Goal: Task Accomplishment & Management: Manage account settings

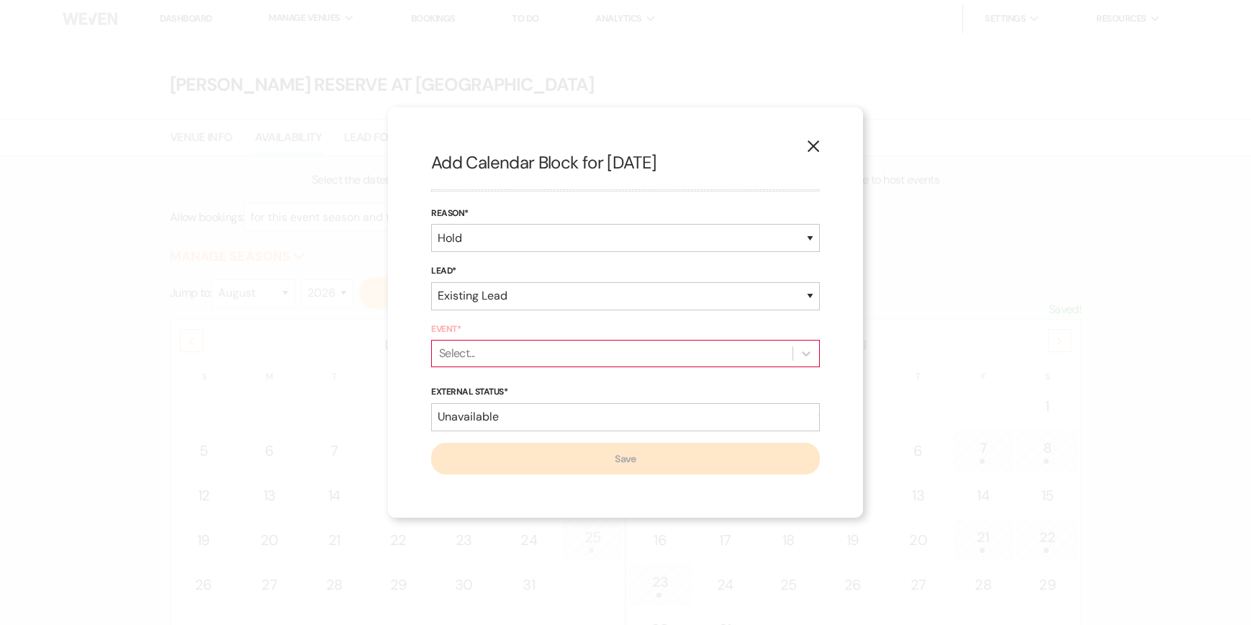
select select "2"
select select "8"
select select "2026"
select select "hold"
select select "existingLead"
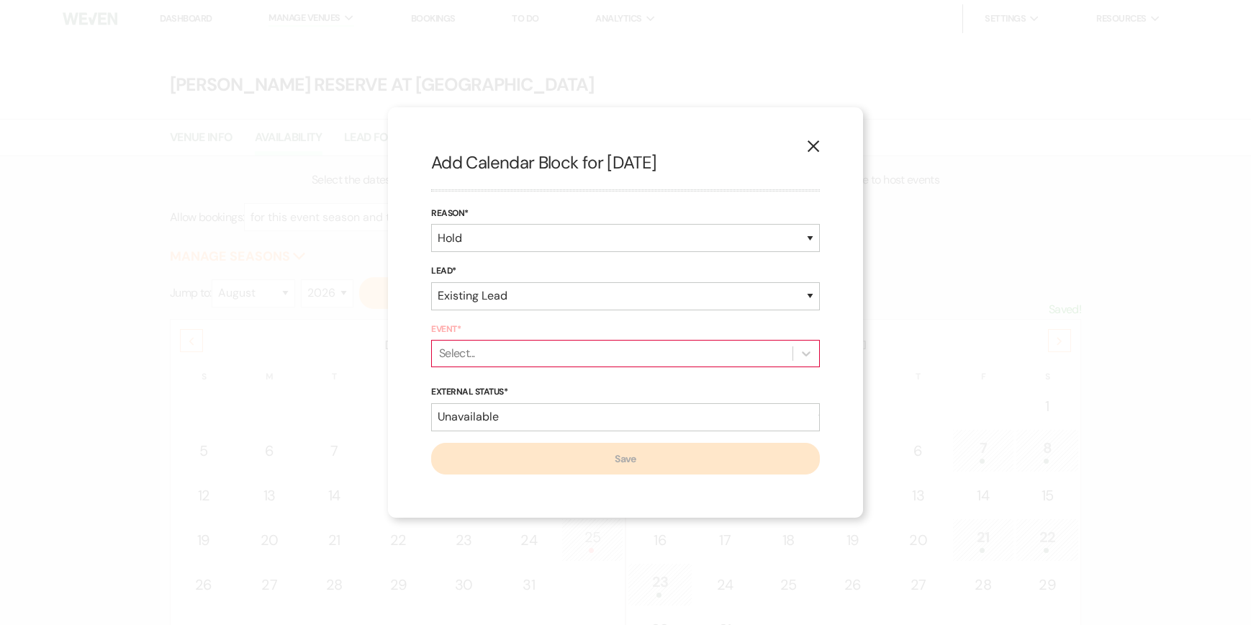
select select "false"
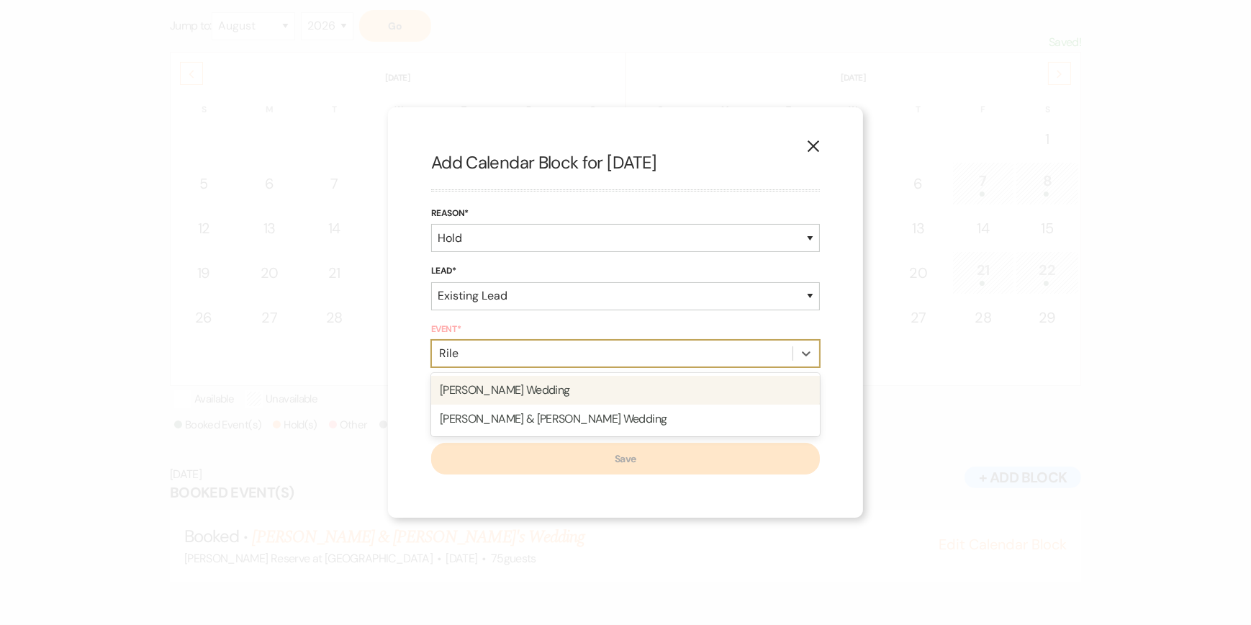
type input "[PERSON_NAME]"
click at [530, 389] on div "[PERSON_NAME] & [PERSON_NAME] Wedding" at bounding box center [625, 390] width 389 height 29
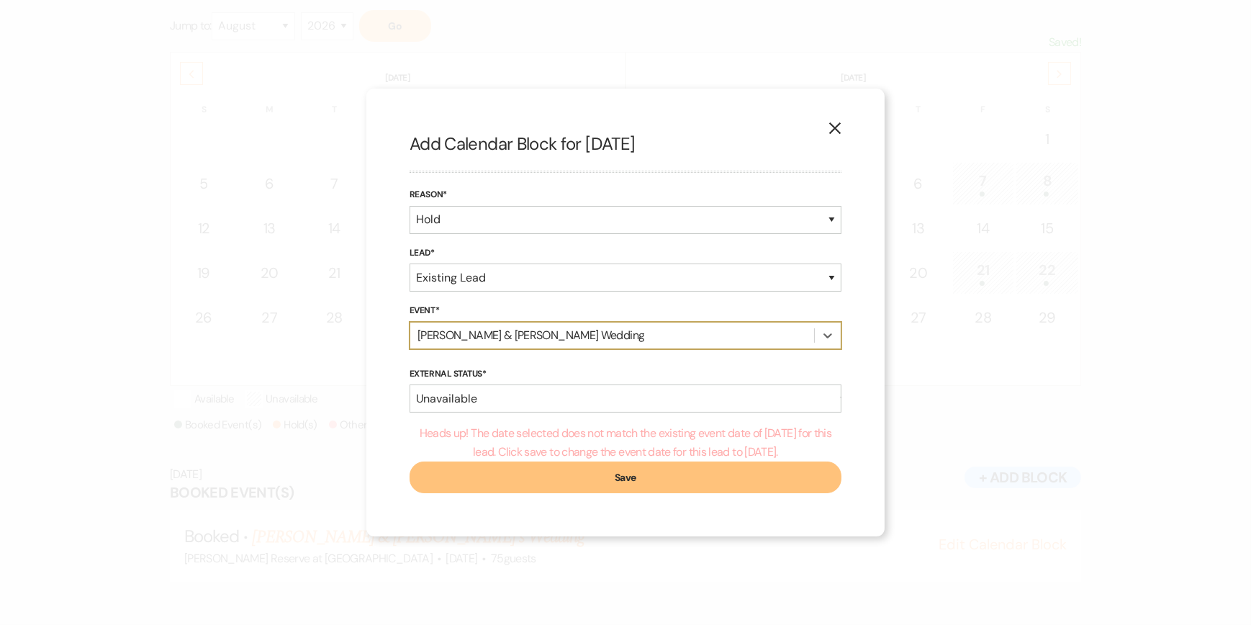
click at [623, 480] on button "Save" at bounding box center [626, 478] width 432 height 32
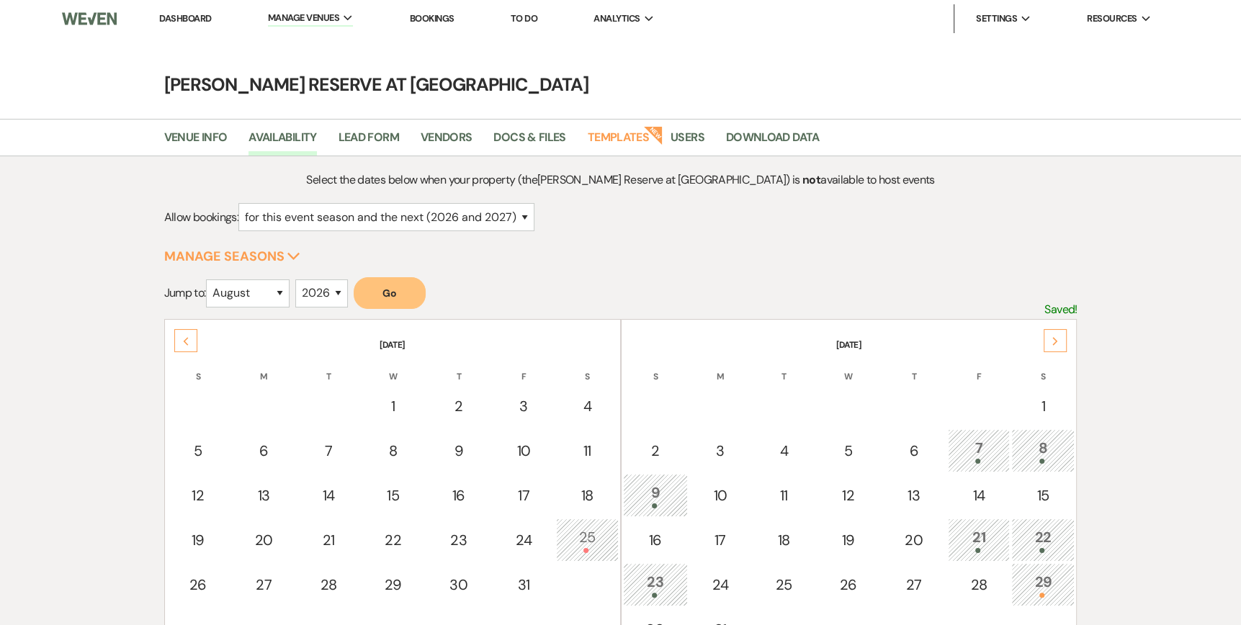
click at [167, 17] on link "Dashboard" at bounding box center [185, 18] width 52 height 12
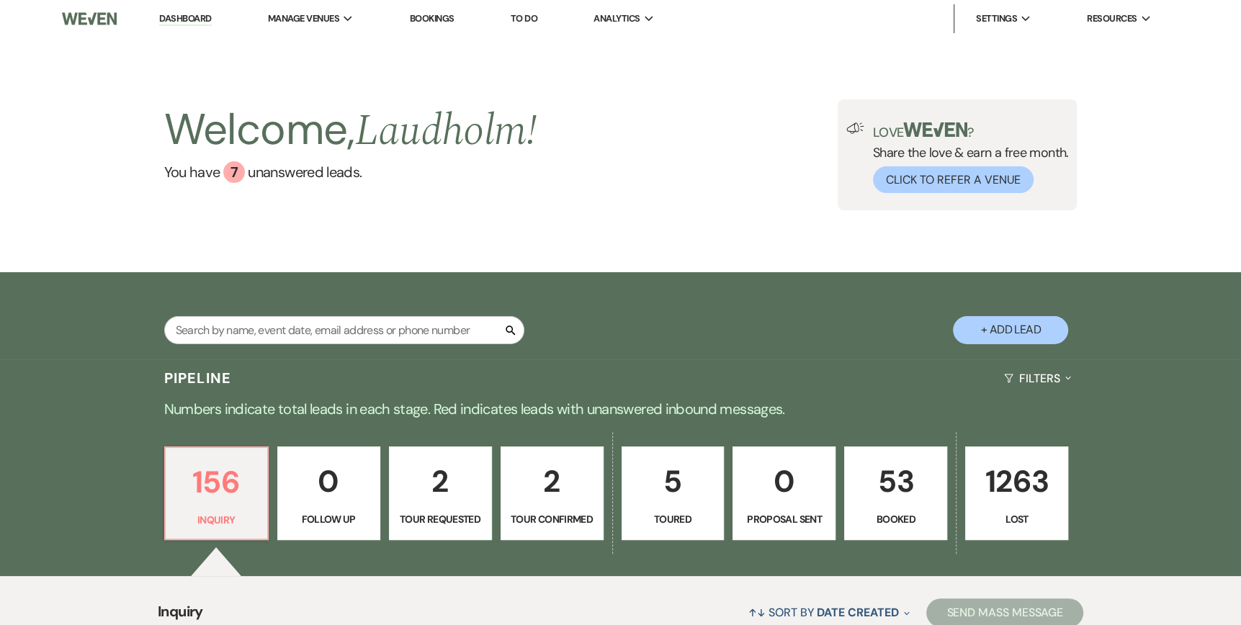
click at [544, 501] on p "2" at bounding box center [552, 481] width 84 height 48
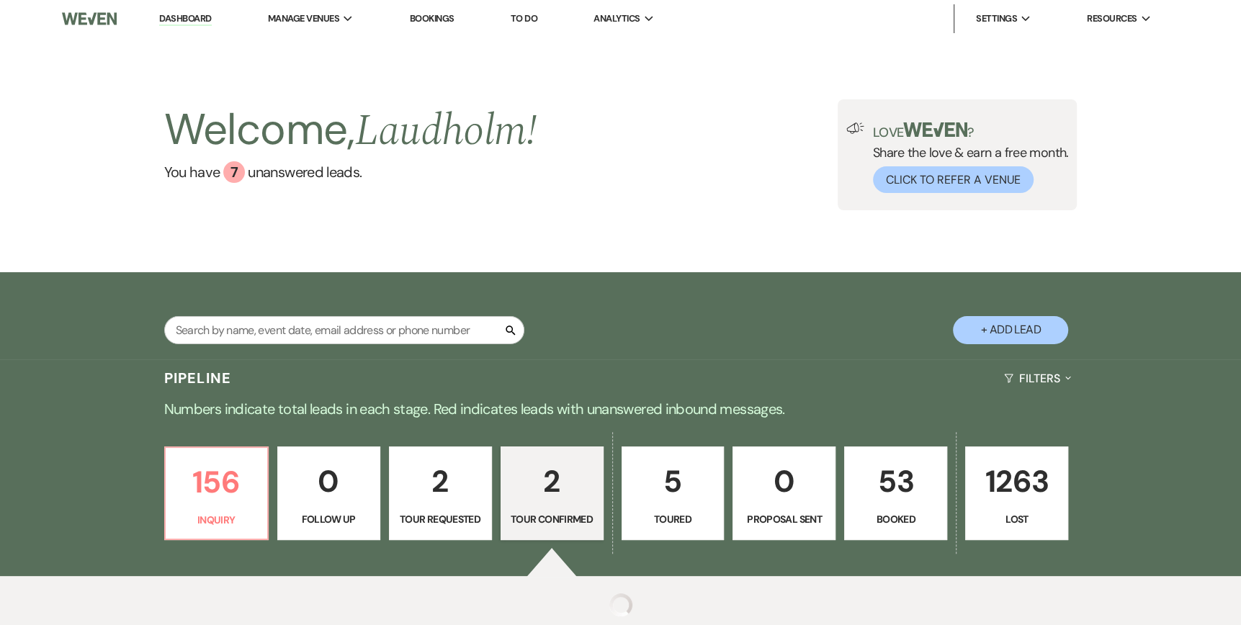
select select "4"
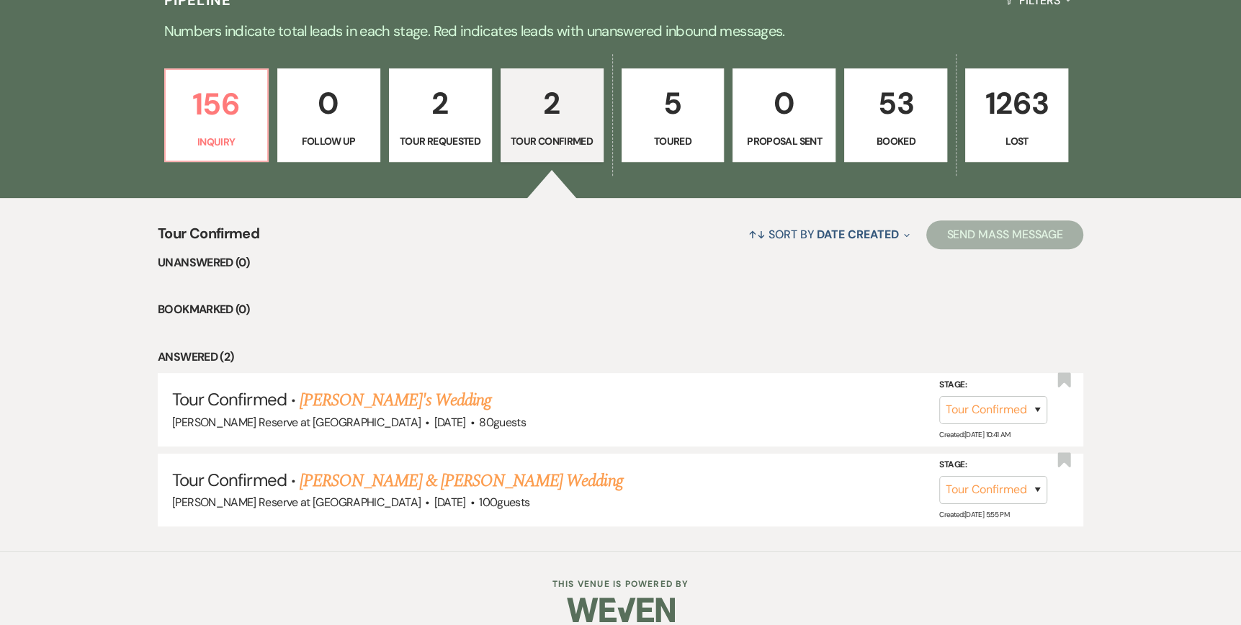
scroll to position [395, 0]
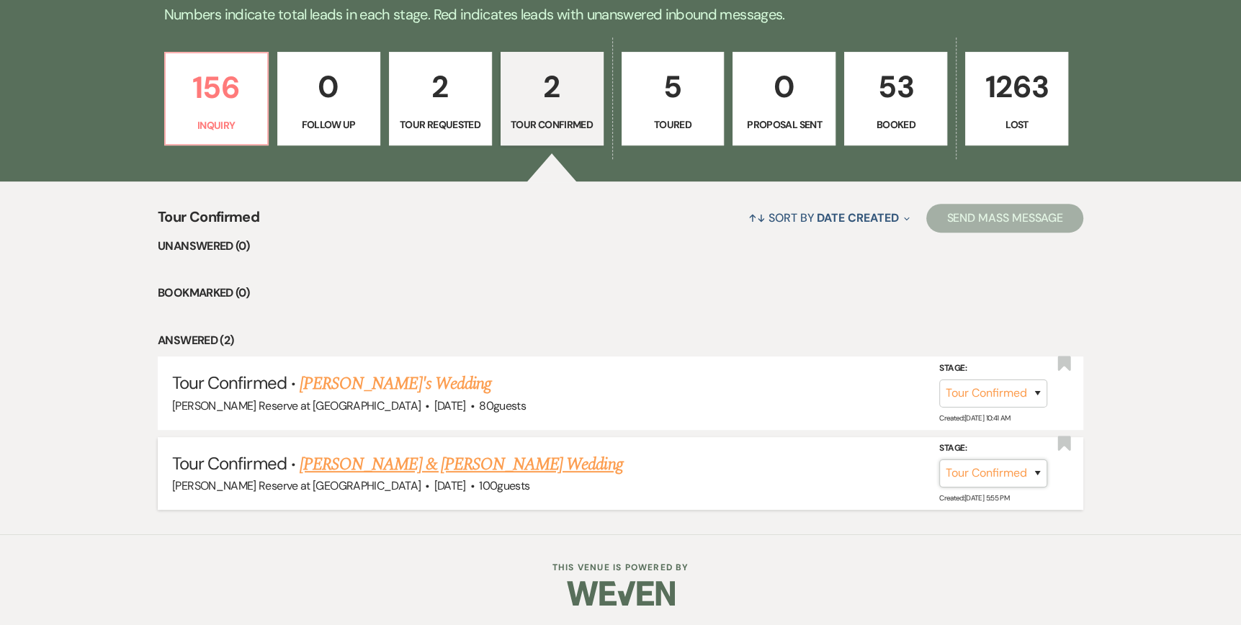
click at [1033, 468] on select "Inquiry Follow Up Tour Requested Tour Confirmed Toured Proposal Sent Booked Lost" at bounding box center [993, 473] width 108 height 28
select select "5"
click at [939, 459] on select "Inquiry Follow Up Tour Requested Tour Confirmed Toured Proposal Sent Booked Lost" at bounding box center [993, 473] width 108 height 28
click at [1024, 472] on button "Save" at bounding box center [1018, 473] width 72 height 29
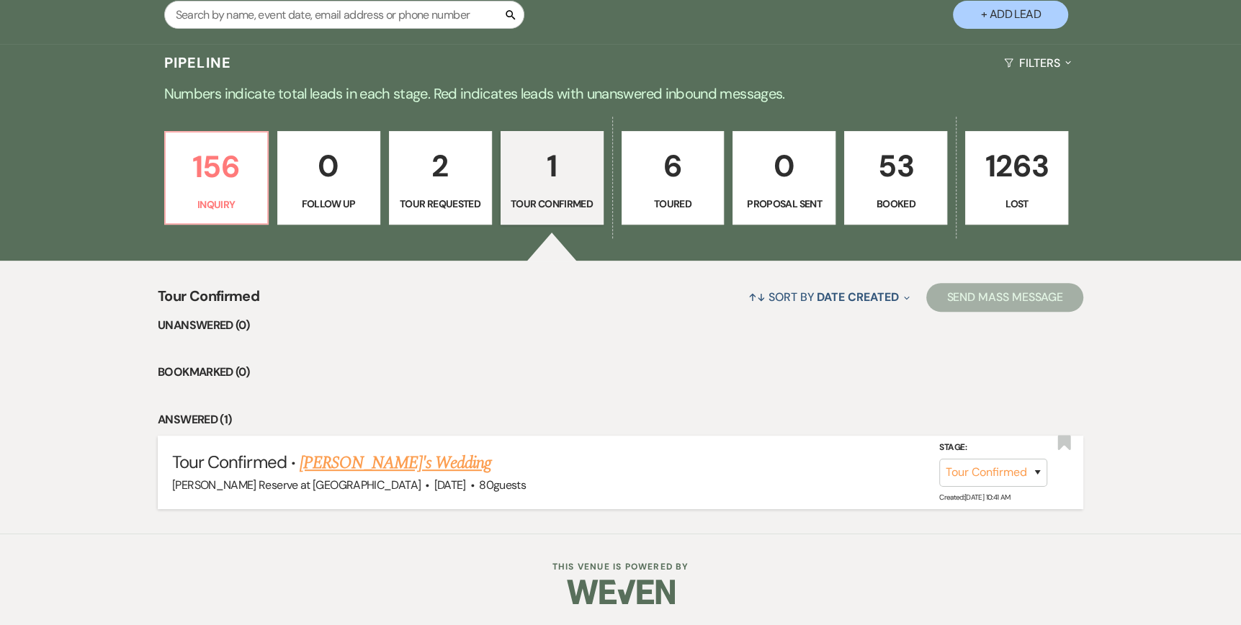
click at [350, 465] on link "[PERSON_NAME]'s Wedding" at bounding box center [396, 463] width 192 height 26
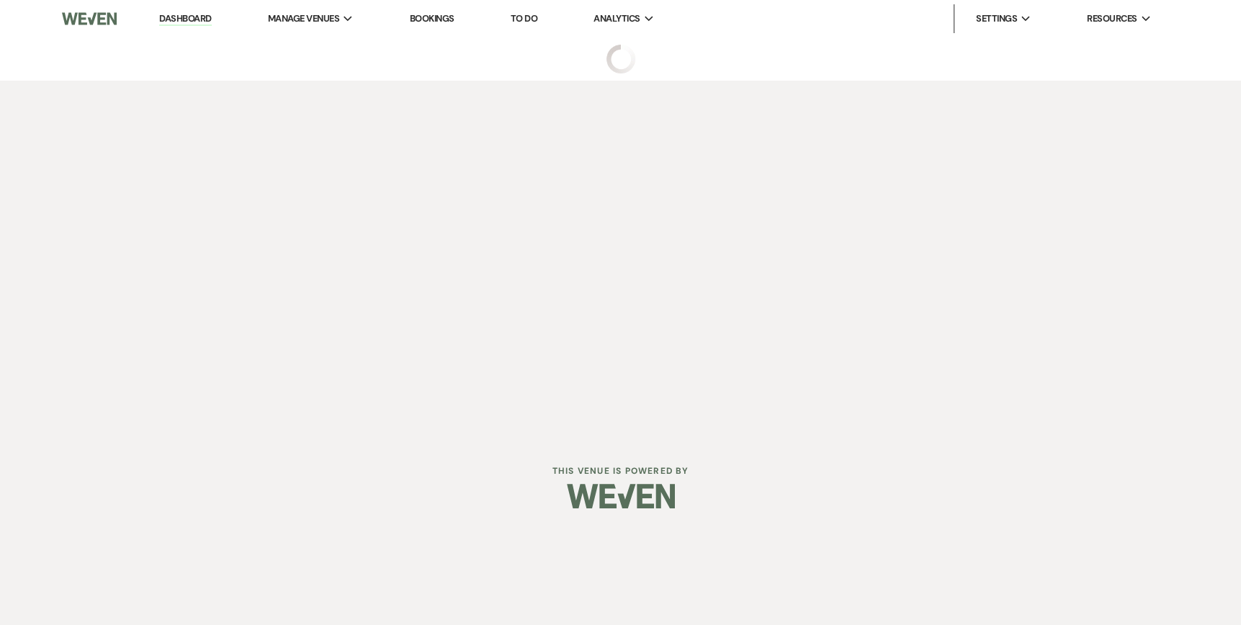
select select "4"
select select "5"
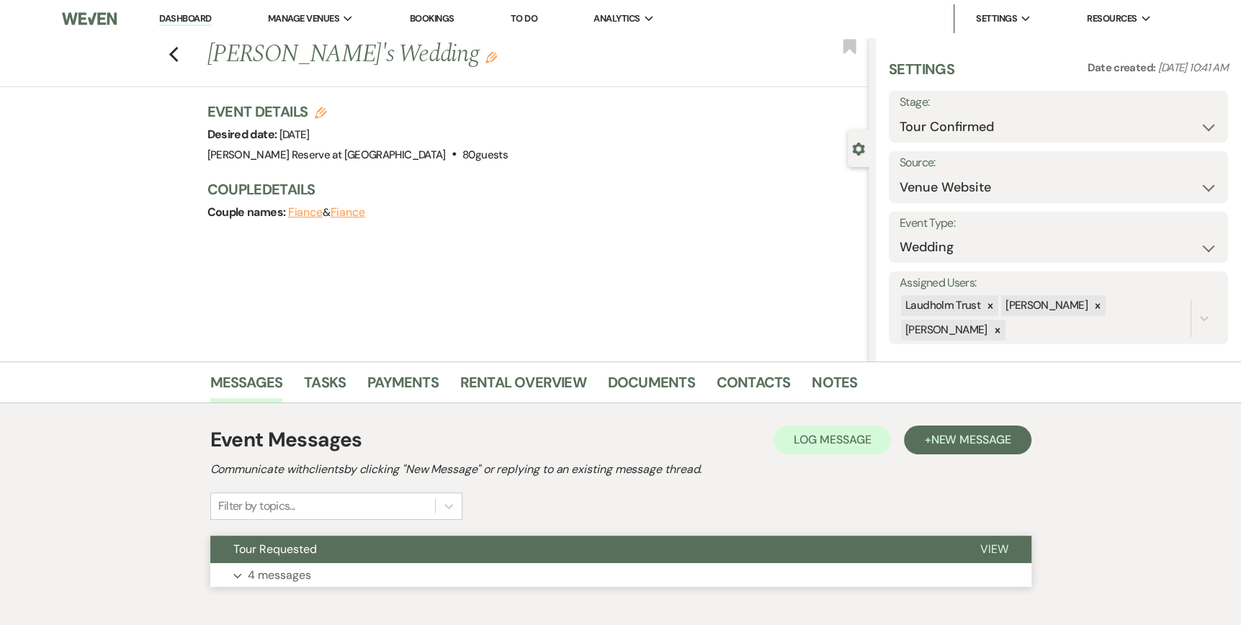
click at [997, 549] on span "View" at bounding box center [994, 548] width 28 height 15
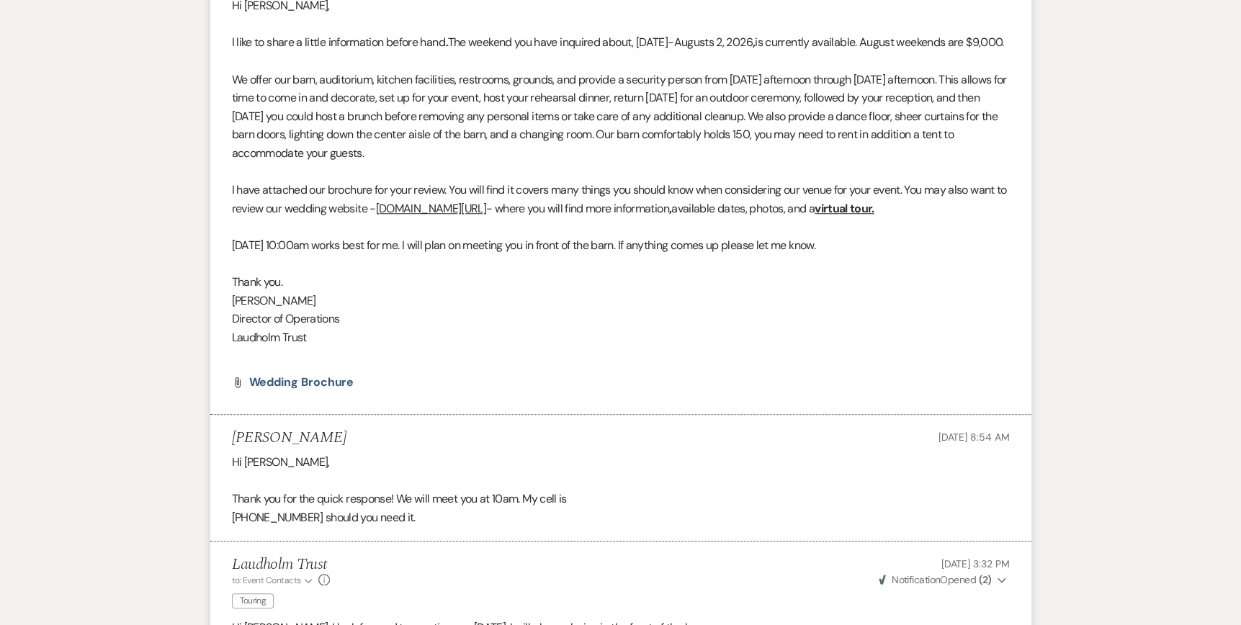
scroll to position [1171, 0]
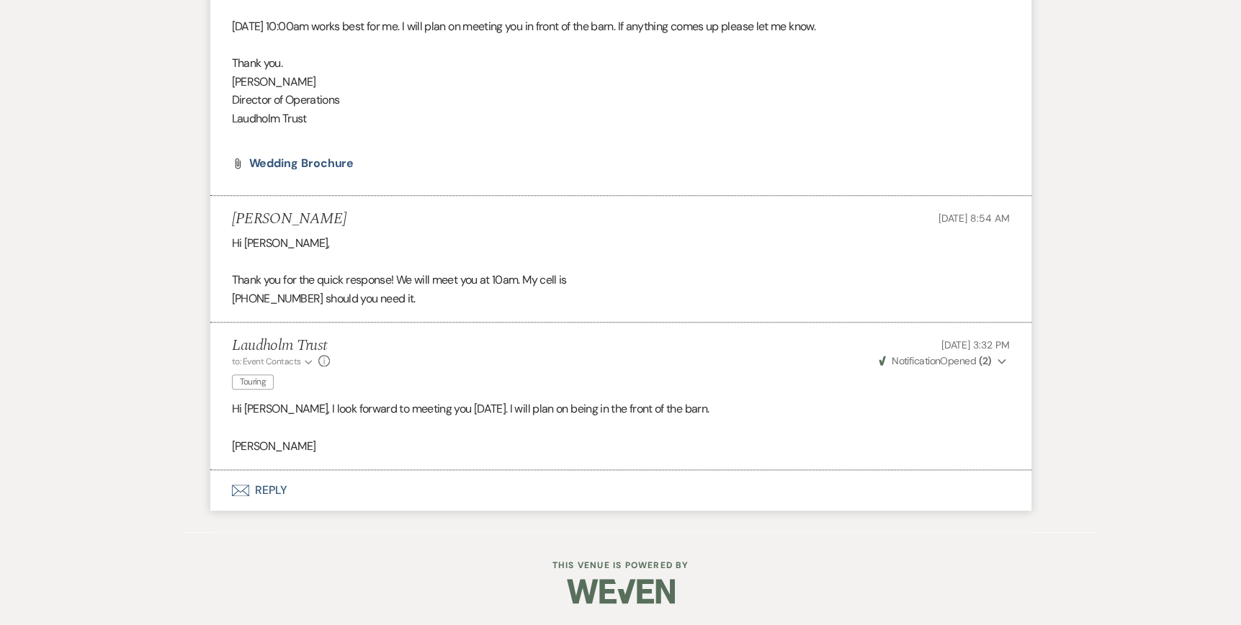
click at [237, 487] on icon "Envelope" at bounding box center [240, 491] width 17 height 12
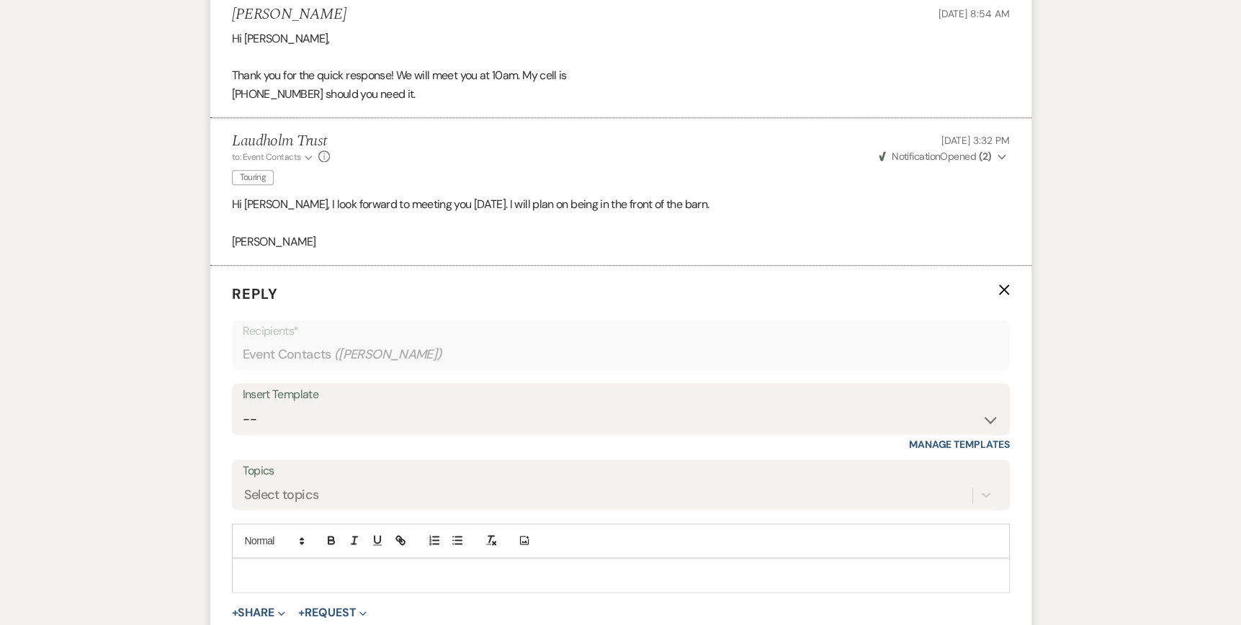
scroll to position [1542, 0]
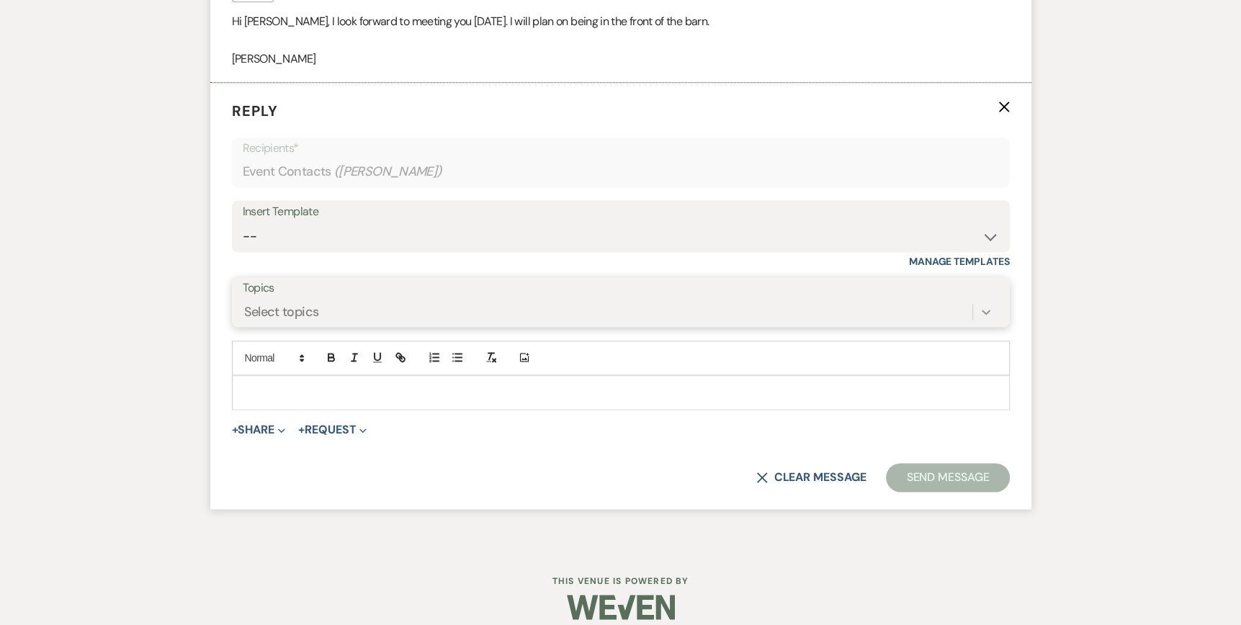
click at [982, 319] on icon at bounding box center [985, 312] width 14 height 14
